Goal: Task Accomplishment & Management: Use online tool/utility

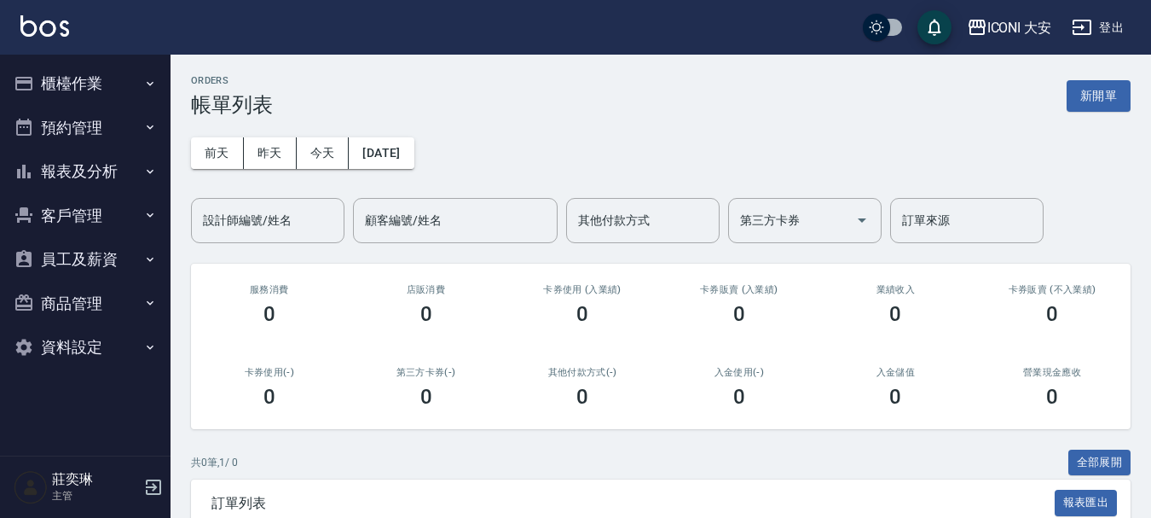
click at [108, 78] on button "櫃檯作業" at bounding box center [85, 83] width 157 height 44
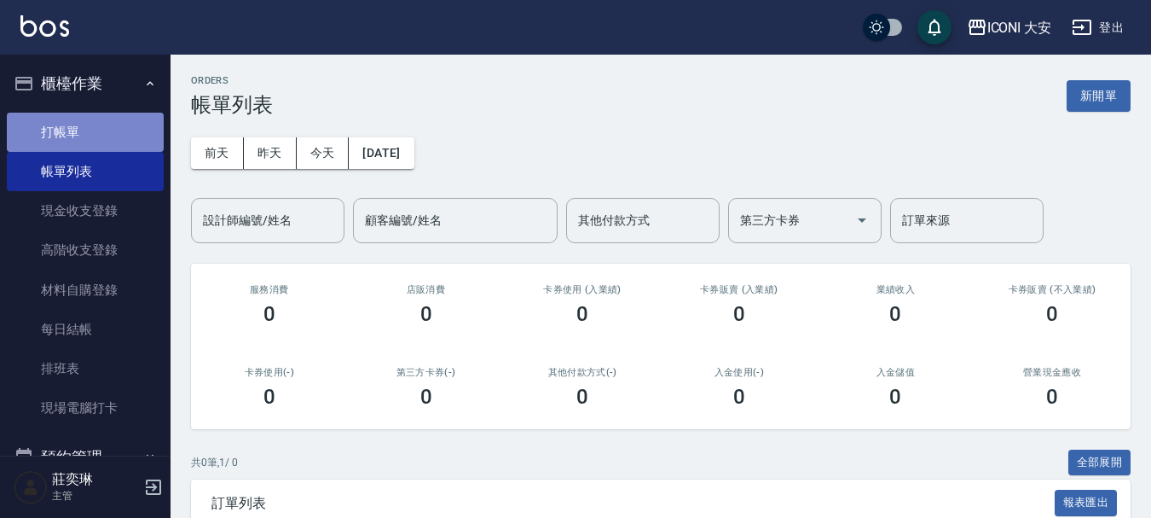
click at [84, 130] on link "打帳單" at bounding box center [85, 132] width 157 height 39
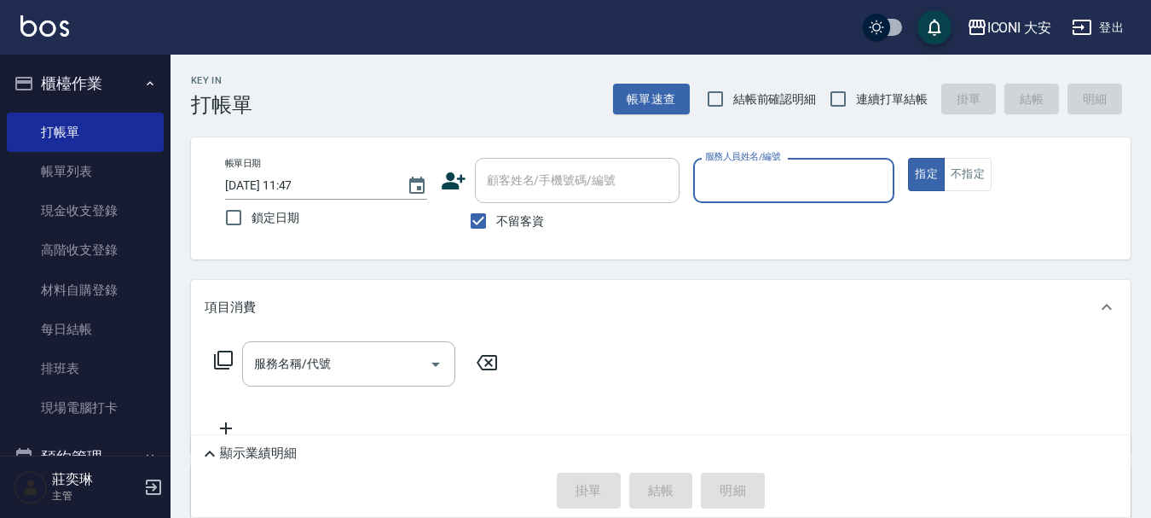
drag, startPoint x: 489, startPoint y: 223, endPoint x: 508, endPoint y: 212, distance: 22.1
click at [490, 222] on input "不留客資" at bounding box center [479, 221] width 36 height 36
checkbox input "false"
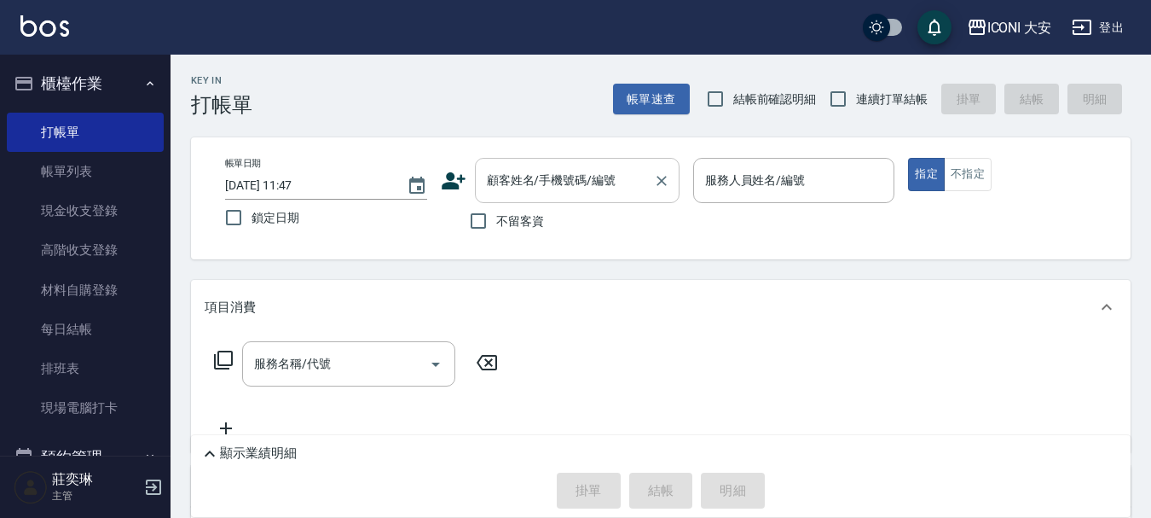
click at [515, 195] on input "顧客姓名/手機號碼/編號" at bounding box center [565, 180] width 164 height 30
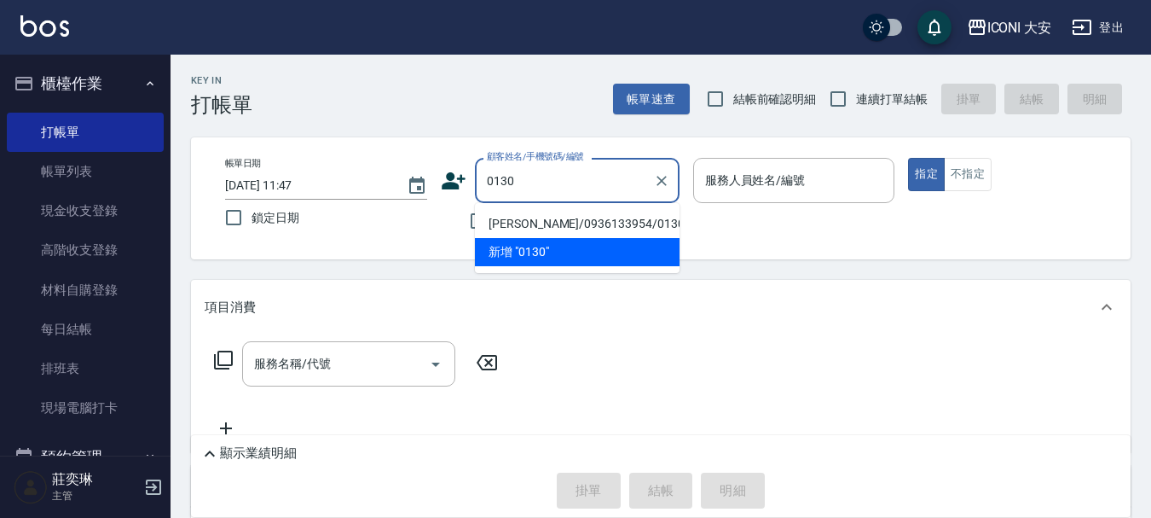
click at [512, 223] on li "[PERSON_NAME]/0936133954/0130" at bounding box center [577, 224] width 205 height 28
type input "[PERSON_NAME]/0936133954/0130"
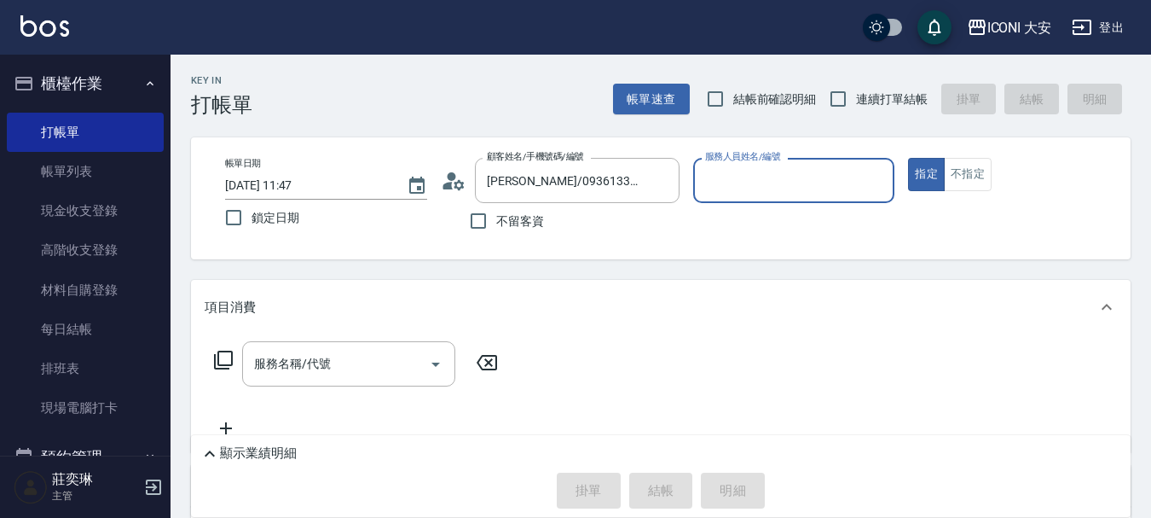
type input "Happy-9"
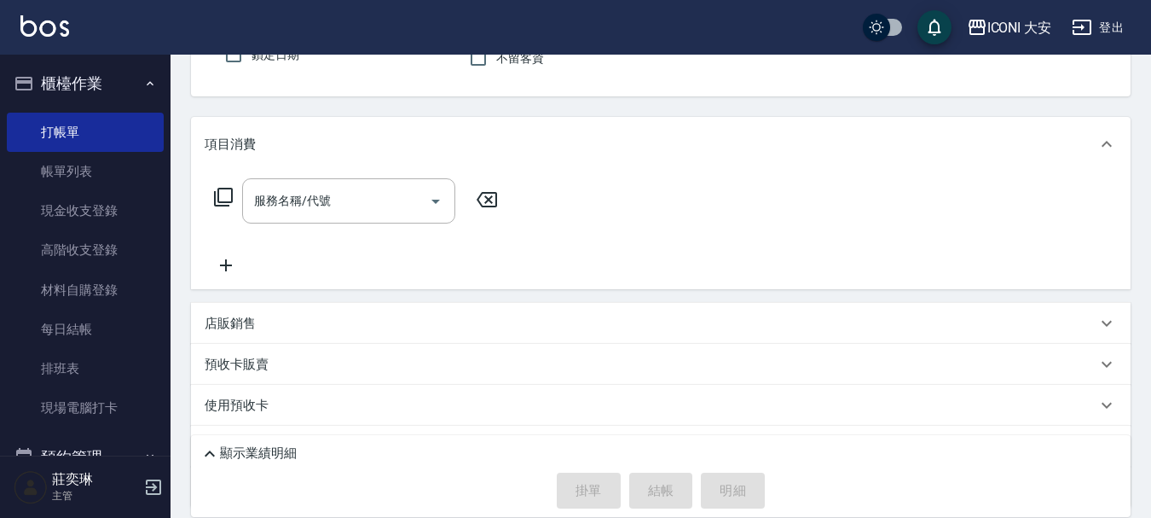
scroll to position [171, 0]
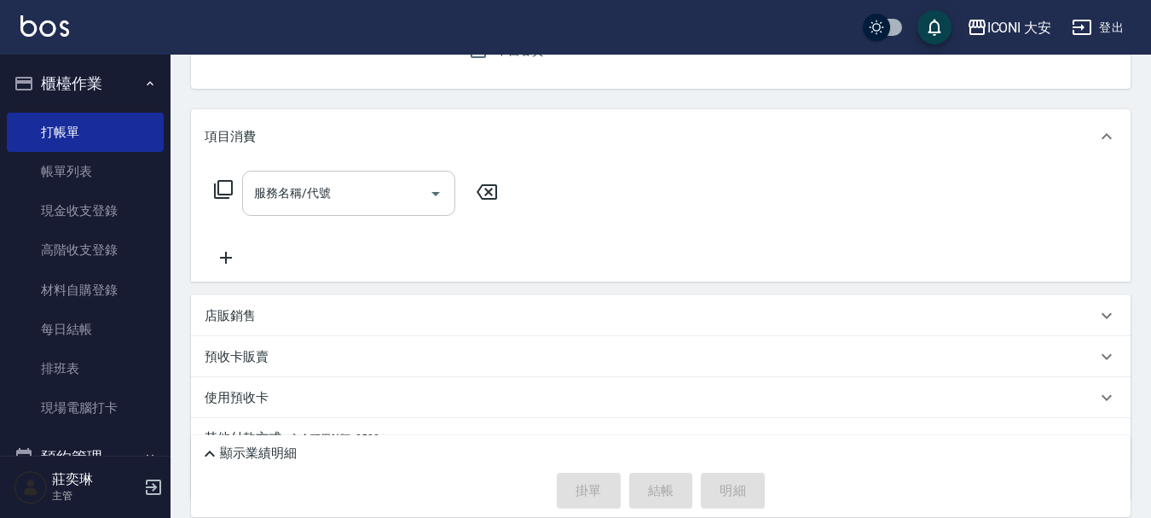
click at [328, 204] on input "服務名稱/代號" at bounding box center [336, 193] width 172 height 30
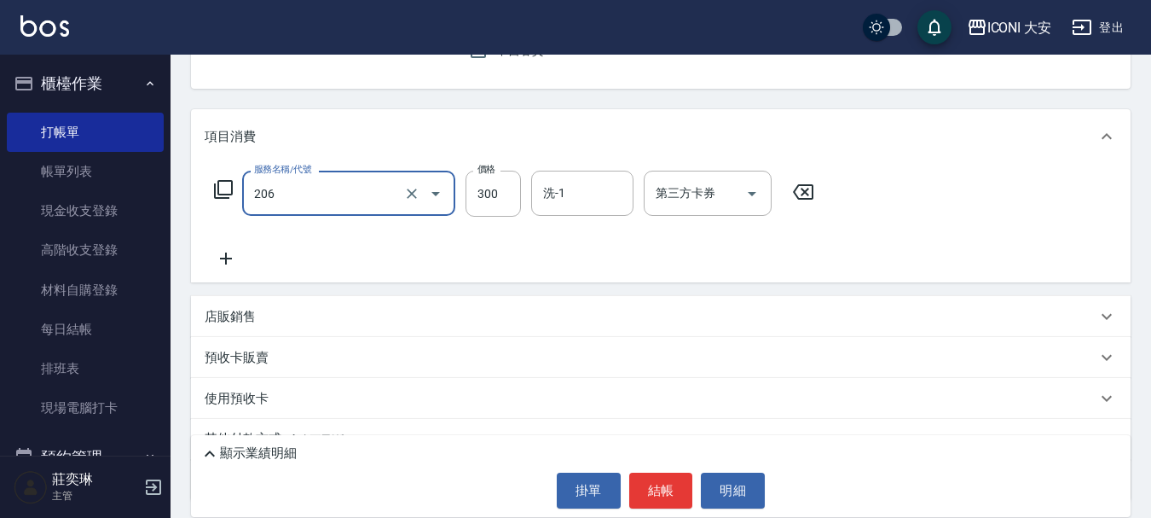
type input "洗髮(206)"
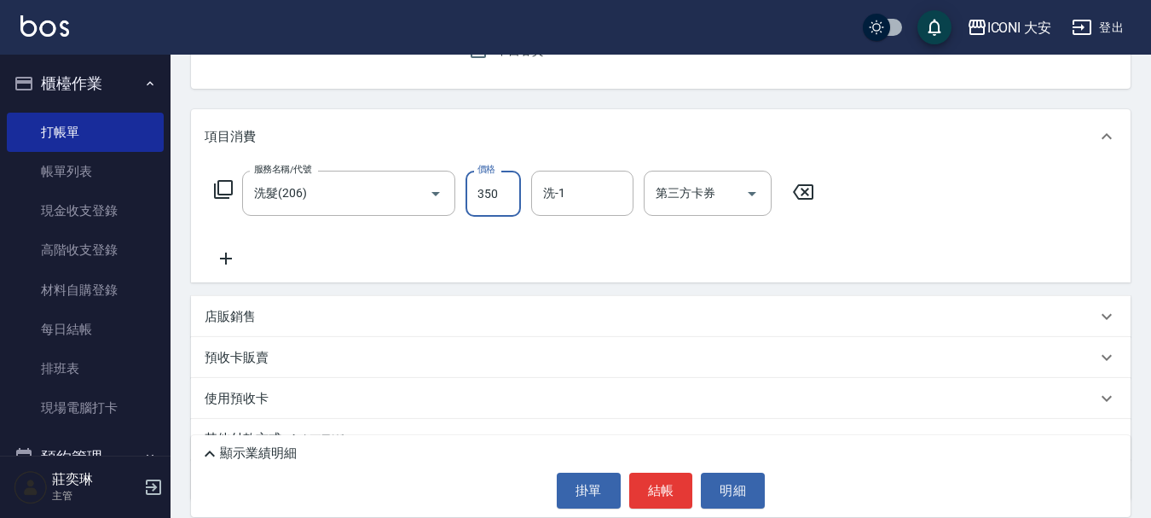
type input "350"
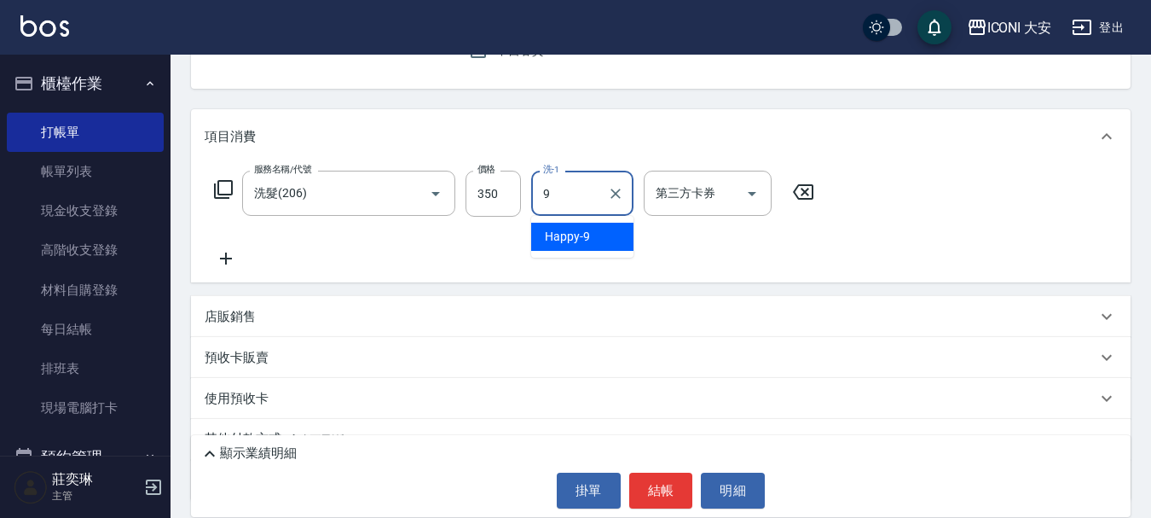
type input "Happy-9"
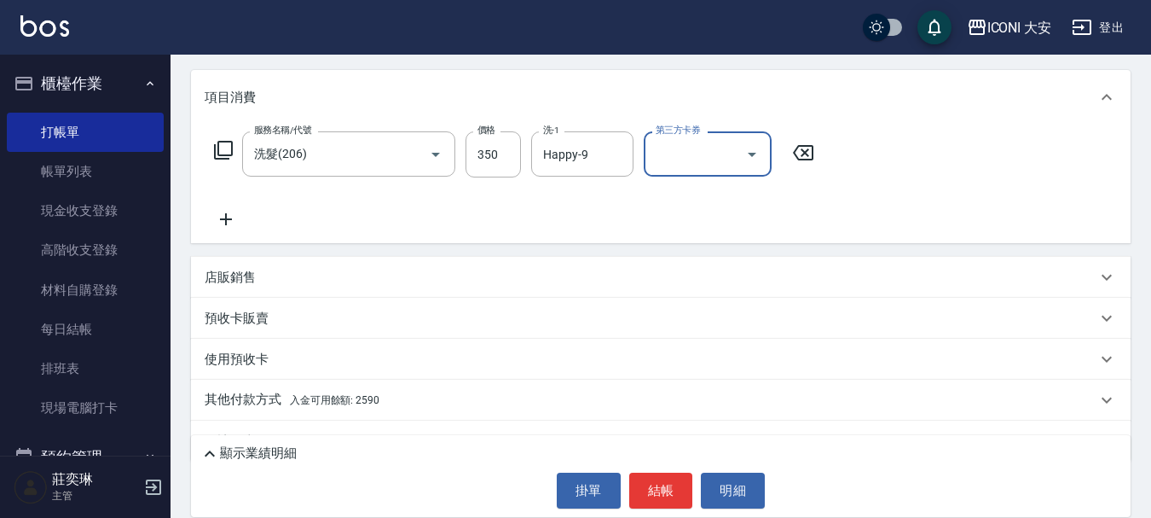
scroll to position [247, 0]
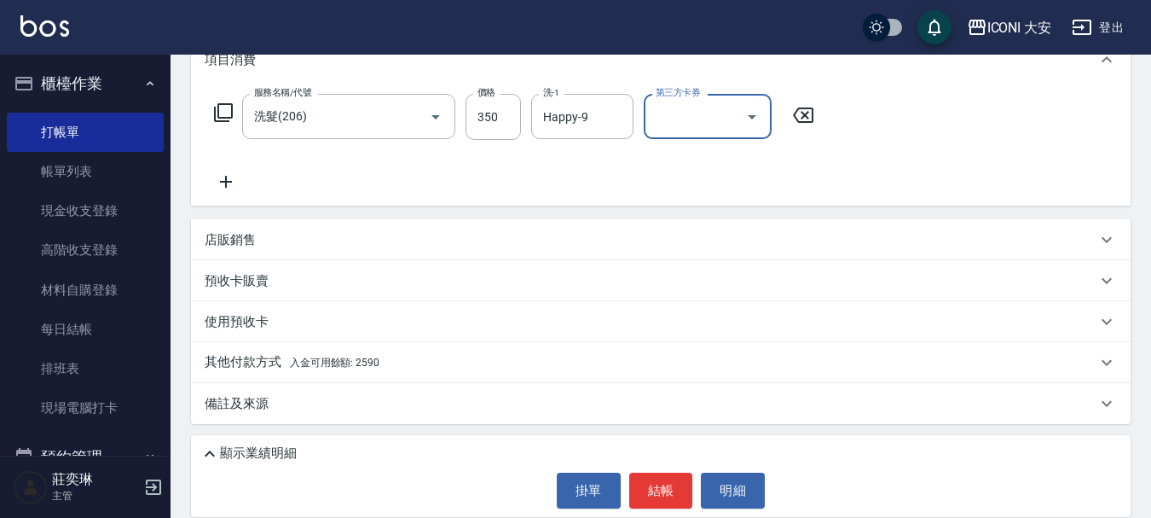
click at [371, 356] on p "其他付款方式 入金可用餘額: 2590" at bounding box center [292, 362] width 175 height 19
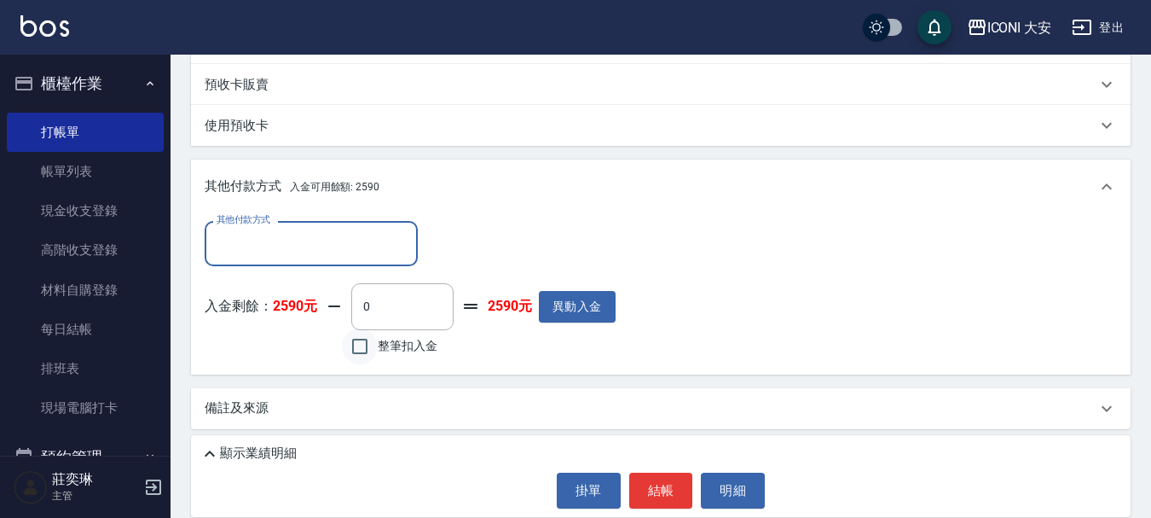
scroll to position [449, 0]
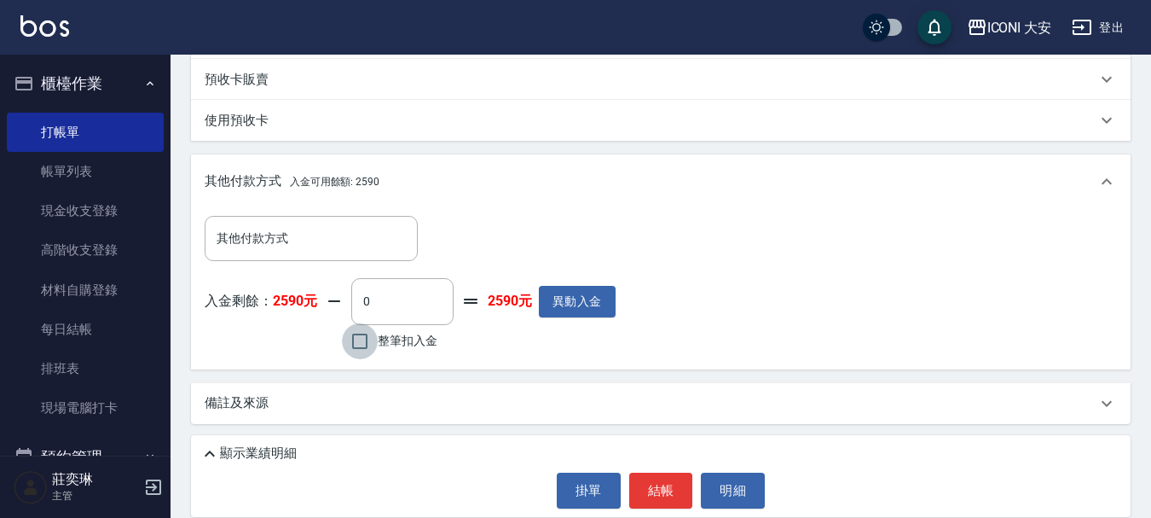
click at [351, 336] on input "整筆扣入金" at bounding box center [360, 341] width 36 height 36
checkbox input "true"
type input "350"
click at [658, 492] on button "結帳" at bounding box center [661, 491] width 64 height 36
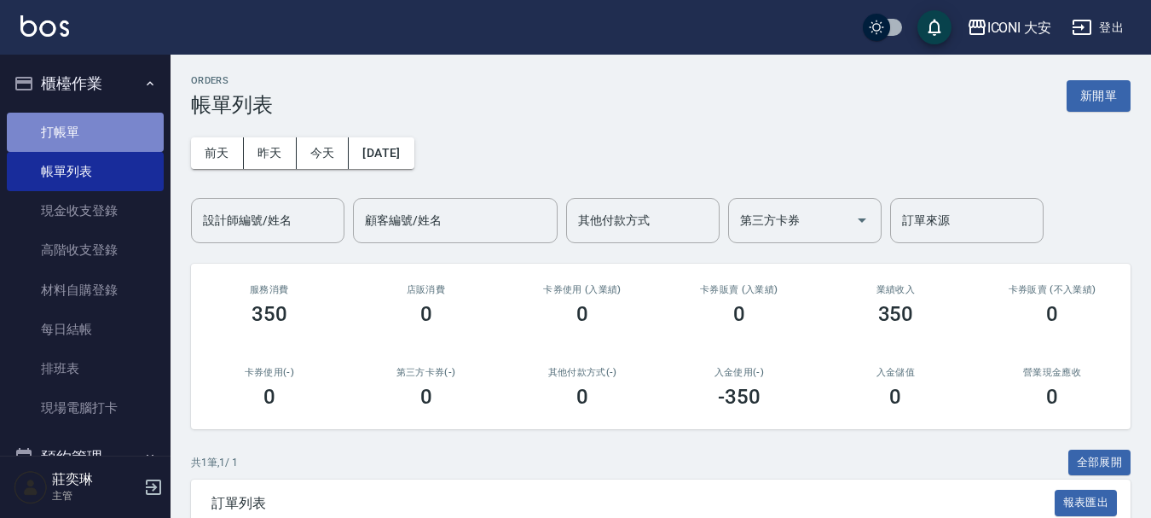
click at [86, 125] on link "打帳單" at bounding box center [85, 132] width 157 height 39
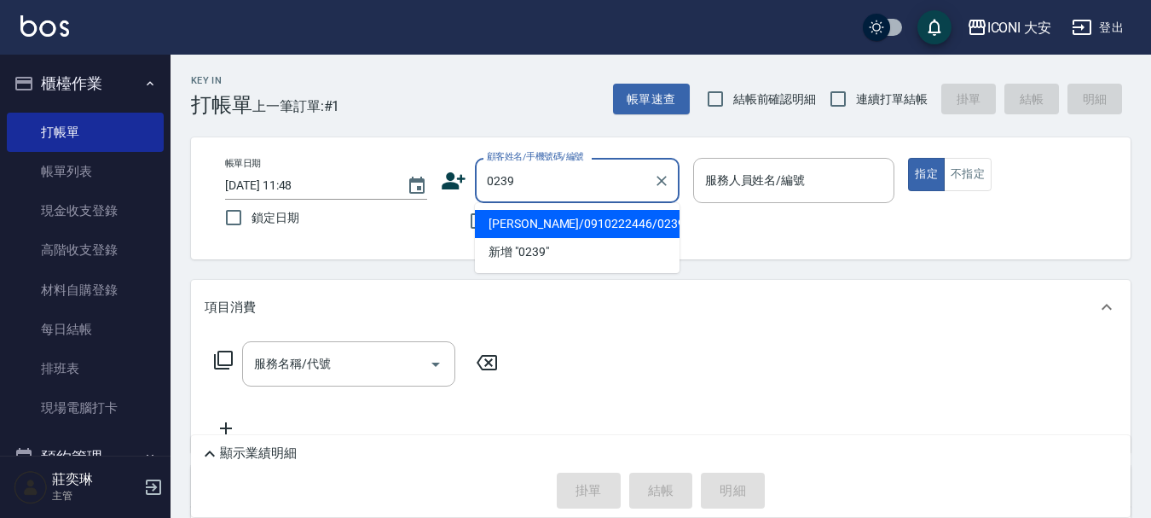
type input "[PERSON_NAME]/0910222446/0239"
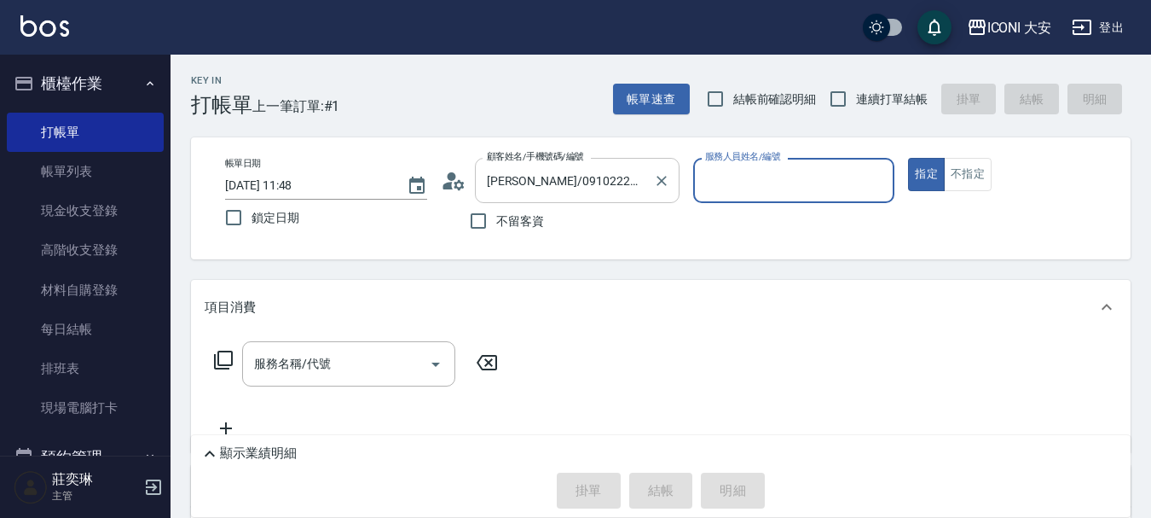
type input "[PERSON_NAME]姐-5"
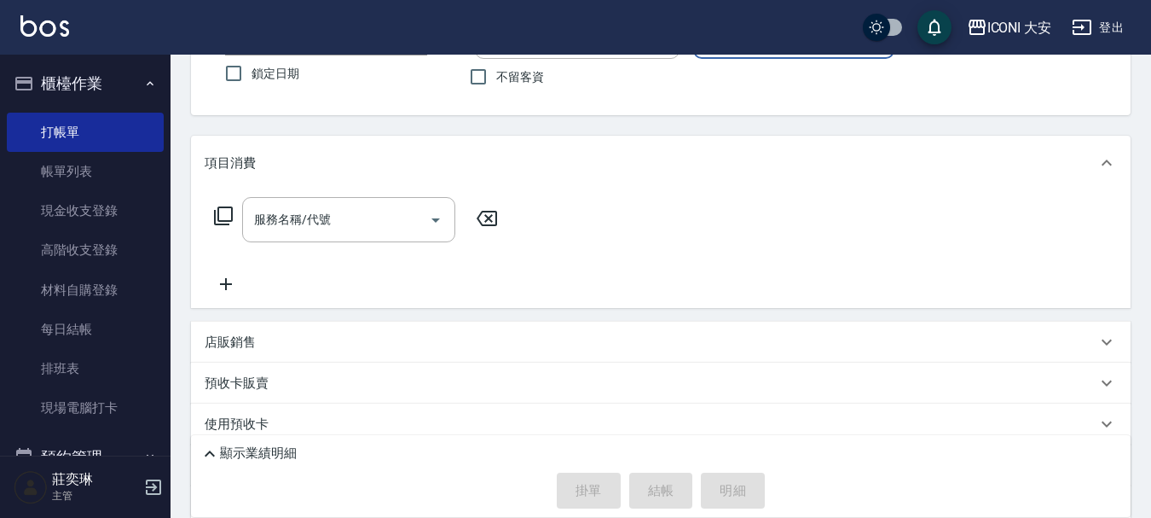
scroll to position [247, 0]
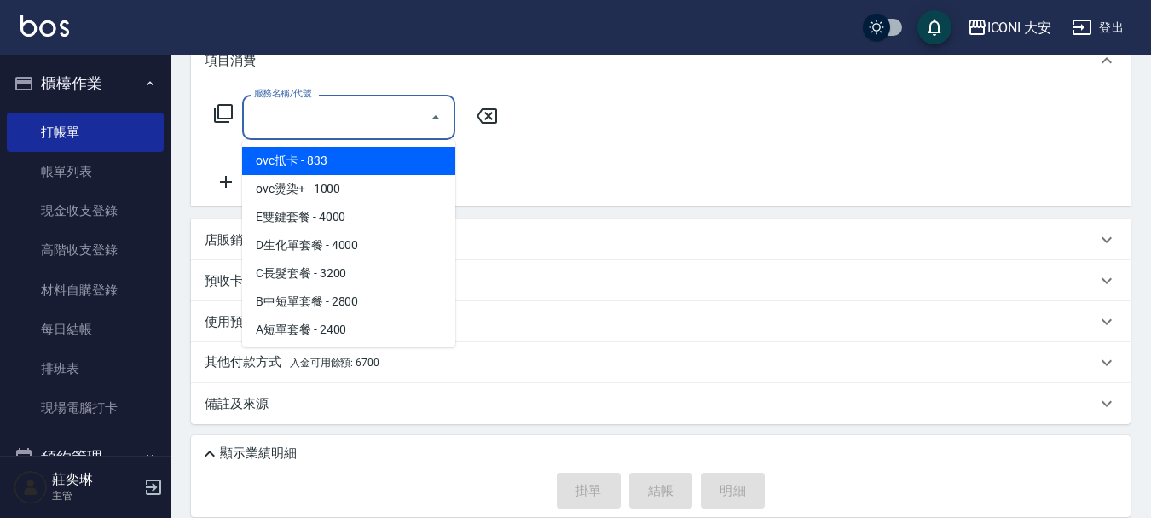
click at [311, 107] on div "服務名稱/代號 服務名稱/代號" at bounding box center [348, 117] width 213 height 45
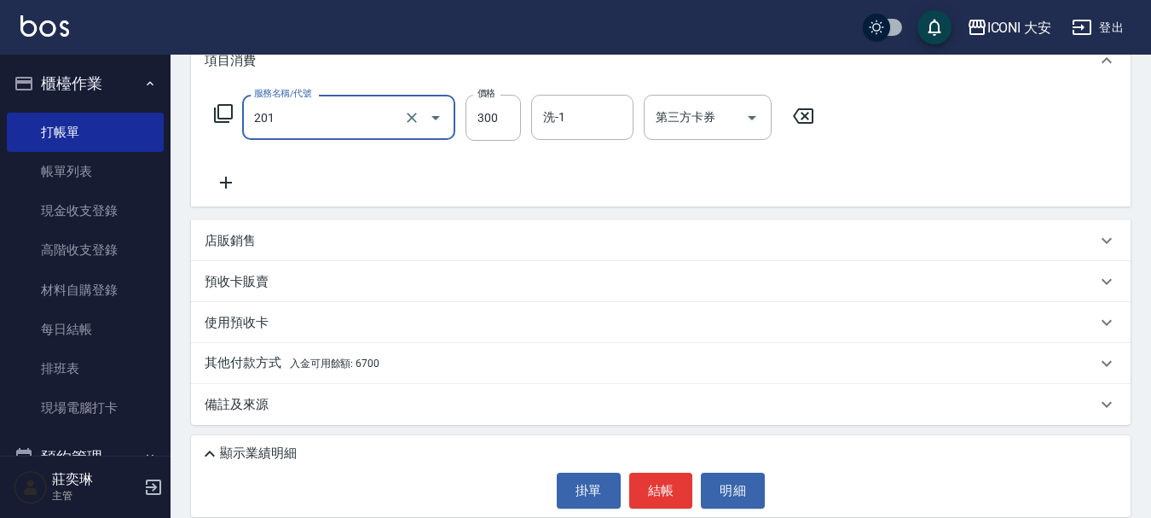
type input "張.曾洗髮　(201)"
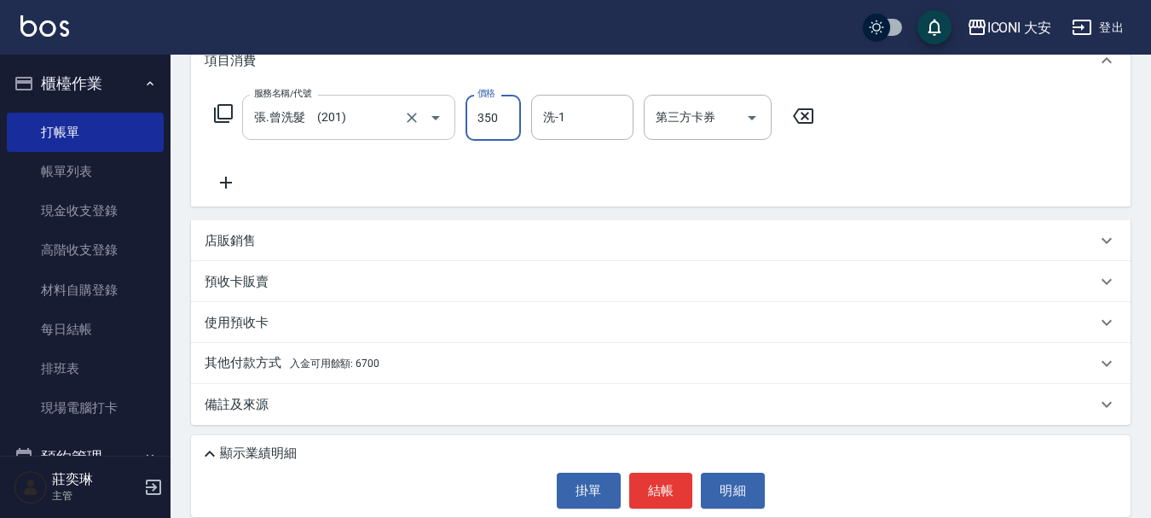
type input "350"
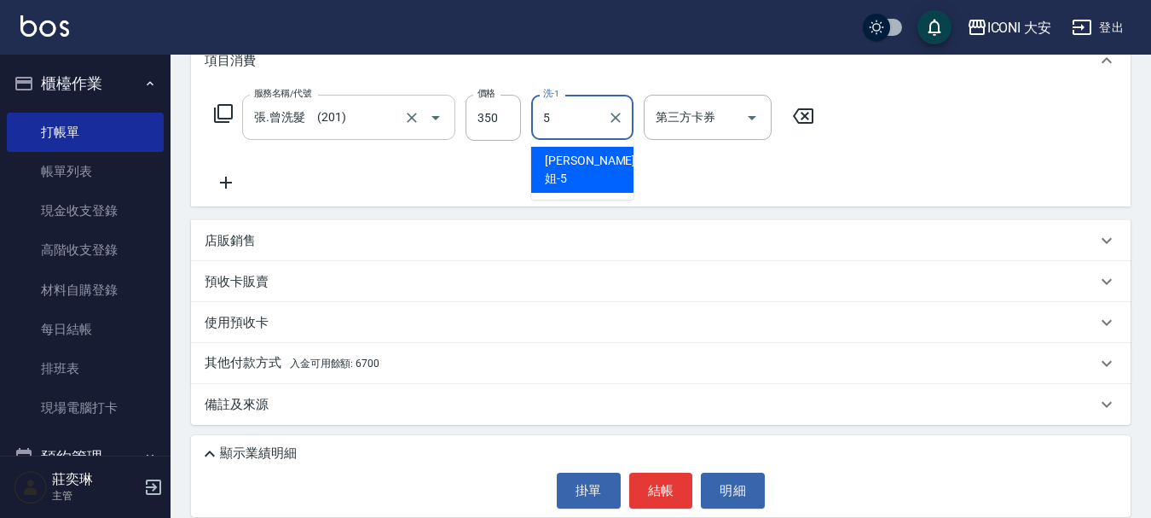
type input "[PERSON_NAME]姐-5"
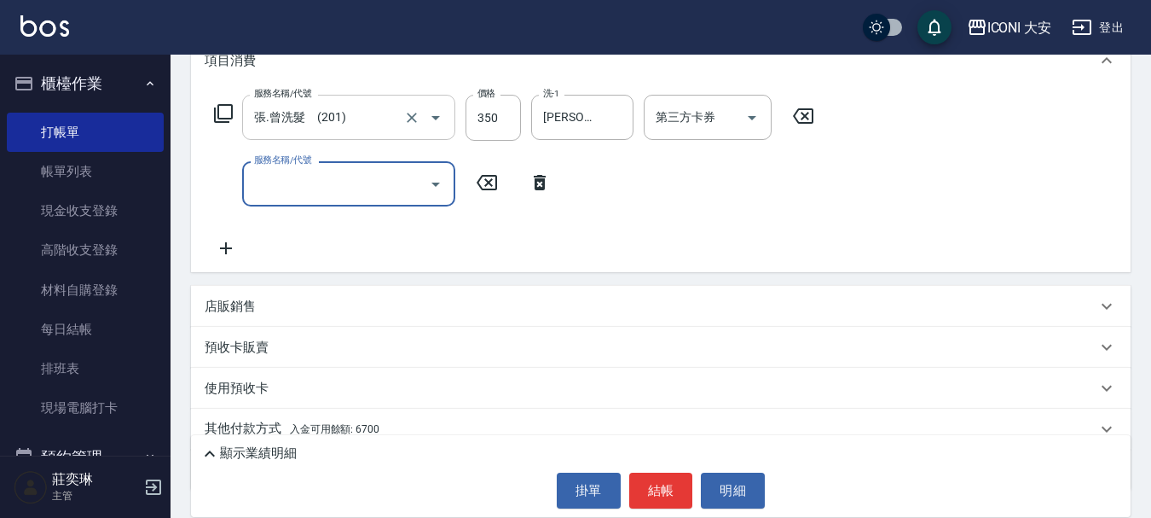
type input "3"
type input "張.曾洗髮　(201)"
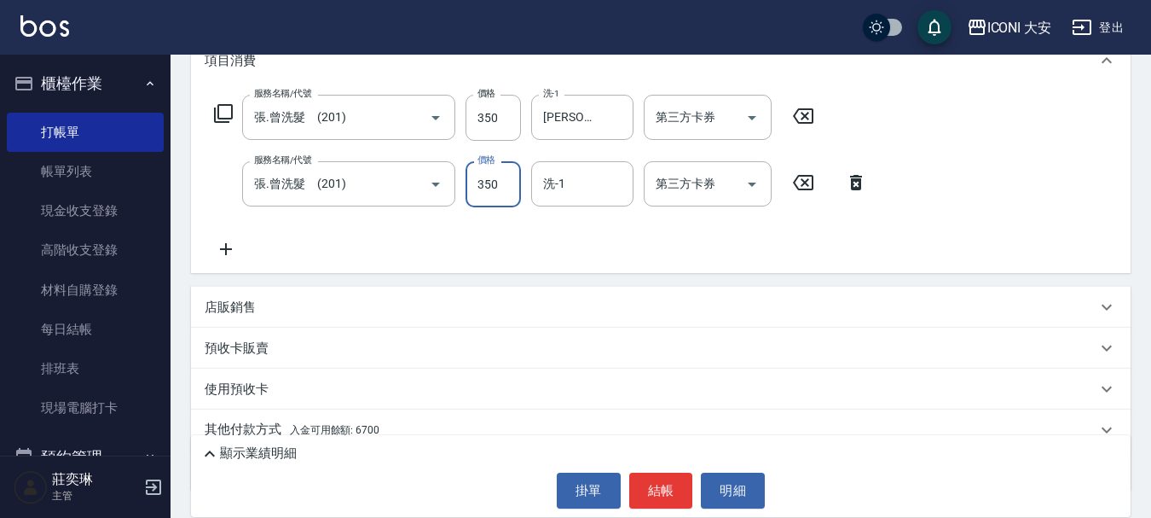
type input "350"
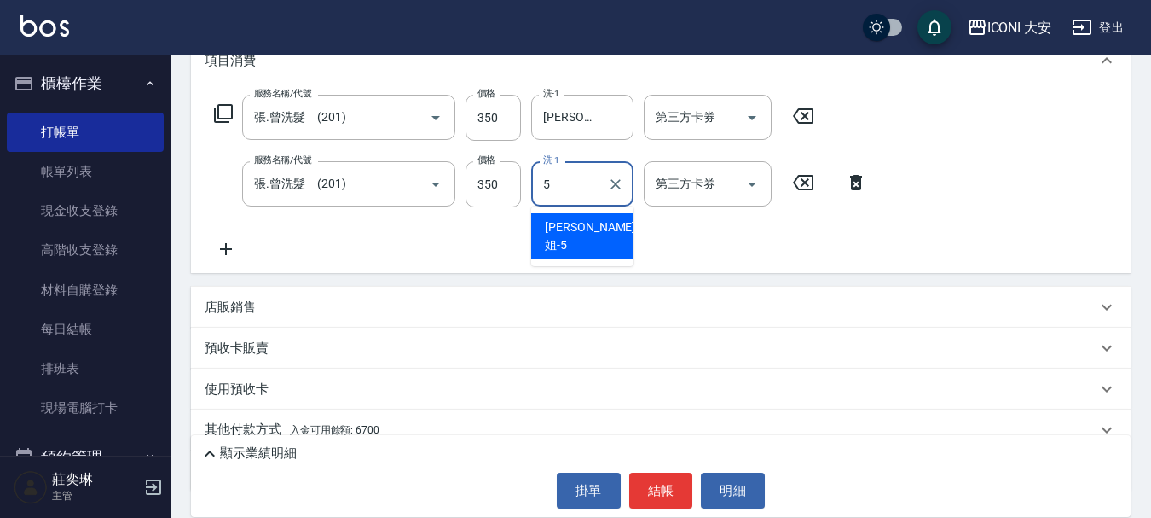
type input "[PERSON_NAME]姐-5"
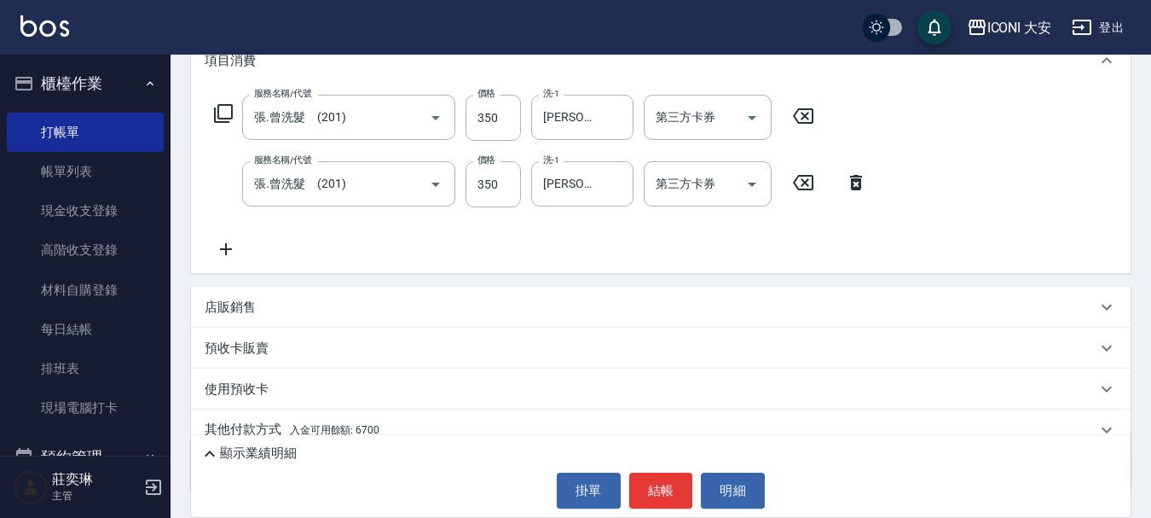
click at [358, 431] on span "入金可用餘額: 6700" at bounding box center [335, 430] width 90 height 12
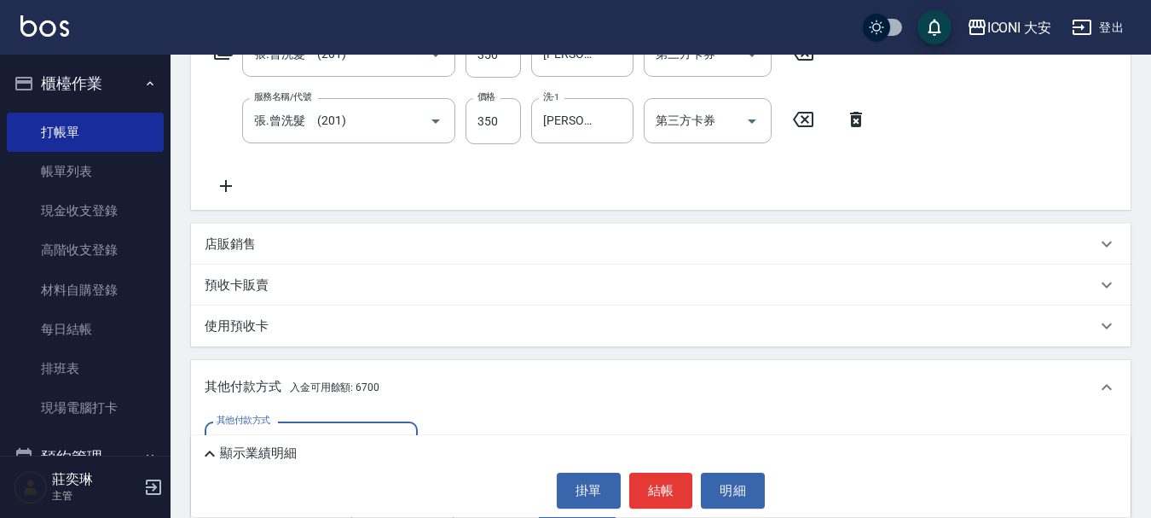
scroll to position [510, 0]
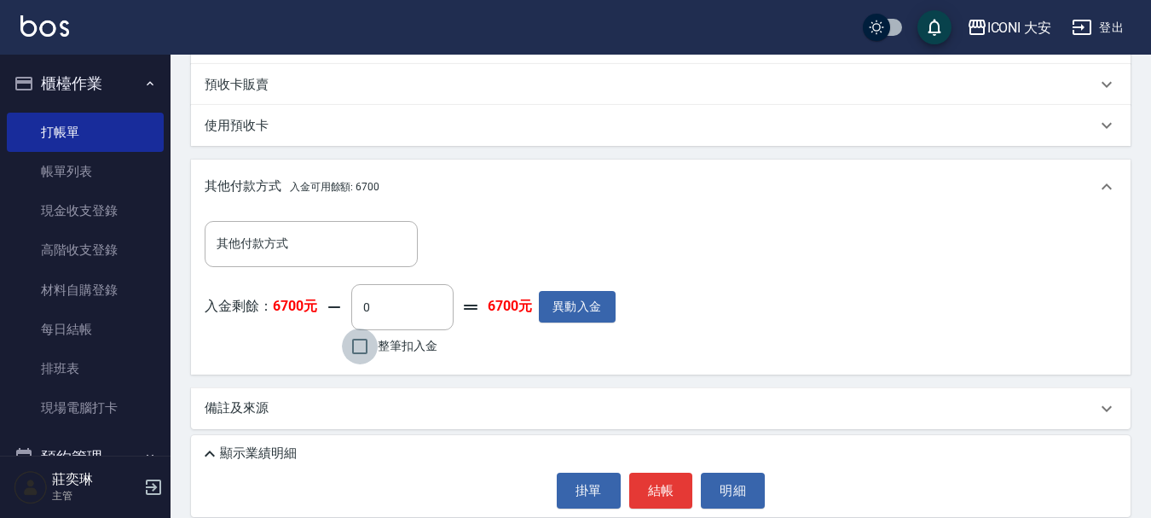
click at [355, 351] on input "整筆扣入金" at bounding box center [360, 346] width 36 height 36
checkbox input "true"
type input "700"
drag, startPoint x: 669, startPoint y: 484, endPoint x: 656, endPoint y: 478, distance: 14.5
click at [668, 484] on button "結帳" at bounding box center [661, 491] width 64 height 36
